Goal: Task Accomplishment & Management: Use online tool/utility

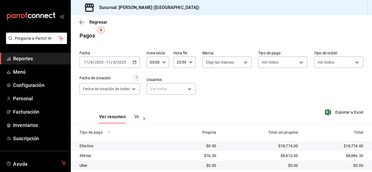
scroll to position [11, 0]
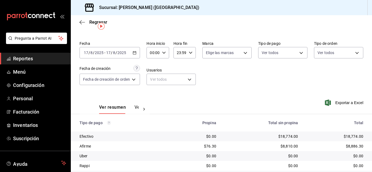
click at [134, 51] on icon "button" at bounding box center [135, 53] width 4 height 4
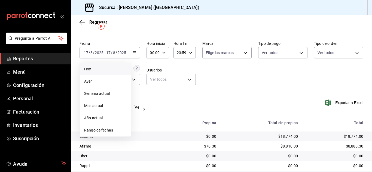
click at [108, 70] on span "Hoy" at bounding box center [105, 69] width 42 height 6
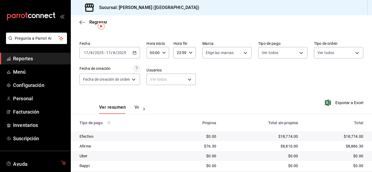
click at [135, 53] on \(Stroke\) "button" at bounding box center [134, 52] width 3 height 0
click at [36, 112] on span "Facturación" at bounding box center [39, 111] width 53 height 7
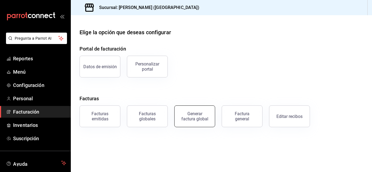
click at [193, 117] on div "Generar factura global" at bounding box center [194, 116] width 27 height 10
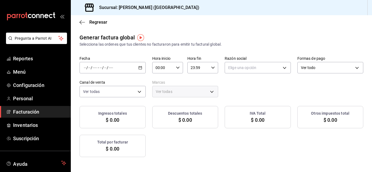
type input "PARROT,UBER_EATS,RAPPI,DIDI_FOOD,ONLINE"
click at [142, 69] on \(Stroke\) "button" at bounding box center [140, 67] width 3 height 3
click at [104, 84] on span "Rango de fechas" at bounding box center [105, 84] width 42 height 6
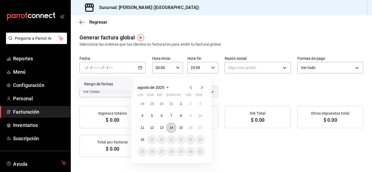
click at [171, 130] on button "14" at bounding box center [171, 128] width 10 height 10
click at [169, 130] on button "14" at bounding box center [171, 128] width 10 height 10
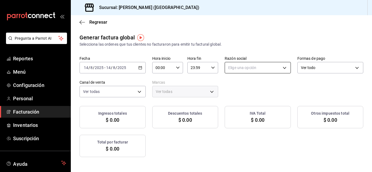
click at [318, 66] on body "Pregunta a Parrot AI Reportes Menú Configuración Personal Facturación Inventari…" at bounding box center [186, 86] width 372 height 172
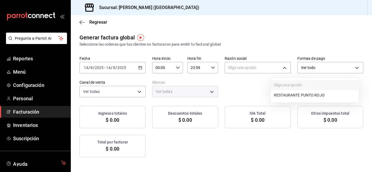
click at [301, 95] on li "RESTAURANTE PUNTO ROJO" at bounding box center [314, 95] width 88 height 10
type input "5749a84e-6d60-4c90-92c5-fe83de78c063"
type input "985a5b61-14d9-43ab-b2aa-55677bfd4284"
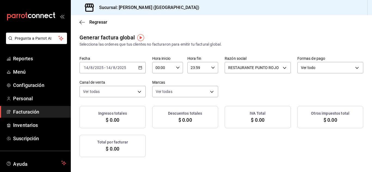
click at [142, 69] on \(Stroke\) "button" at bounding box center [140, 67] width 3 height 3
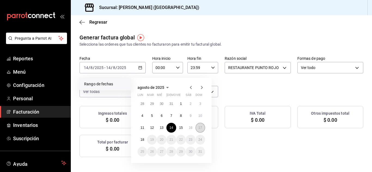
click at [199, 127] on abbr "17" at bounding box center [200, 128] width 4 height 4
